Goal: Information Seeking & Learning: Learn about a topic

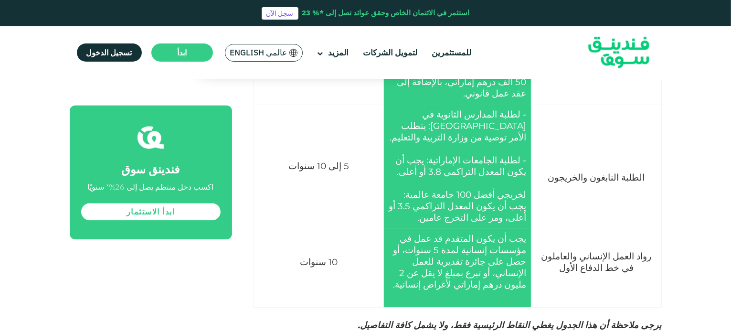
scroll to position [2197, 0]
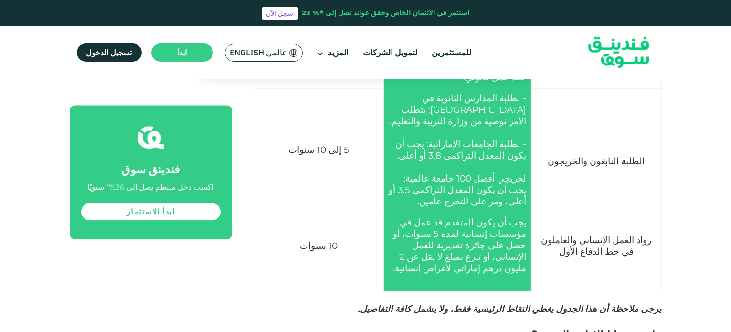
drag, startPoint x: 642, startPoint y: 173, endPoint x: 634, endPoint y: 173, distance: 7.6
